Goal: Task Accomplishment & Management: Complete application form

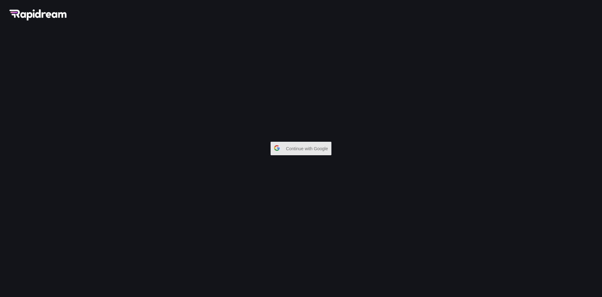
click at [298, 151] on span "Continue with Google" at bounding box center [308, 148] width 45 height 11
click at [300, 151] on span "Continue with Google" at bounding box center [308, 148] width 45 height 11
click at [291, 154] on span "Continue with Google" at bounding box center [308, 148] width 45 height 11
